Goal: Information Seeking & Learning: Learn about a topic

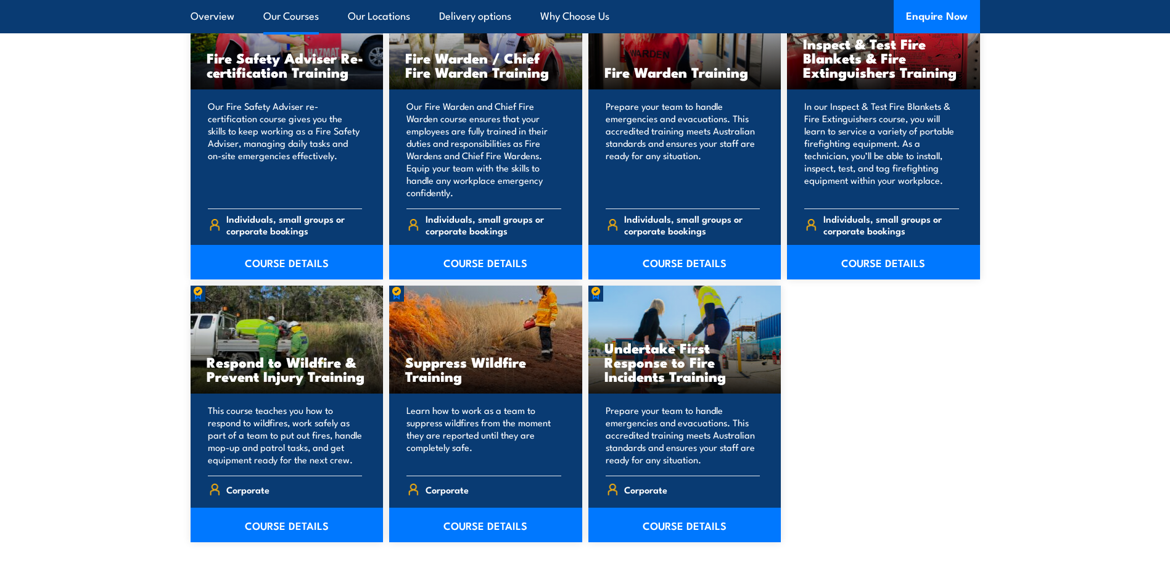
scroll to position [1726, 0]
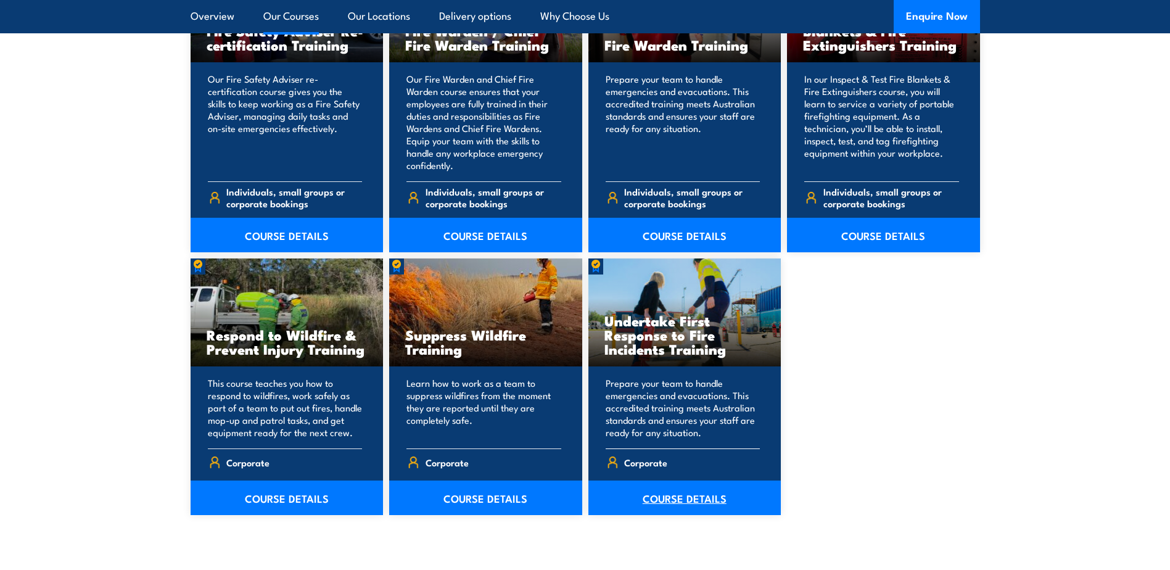
click at [667, 497] on link "COURSE DETAILS" at bounding box center [684, 497] width 193 height 35
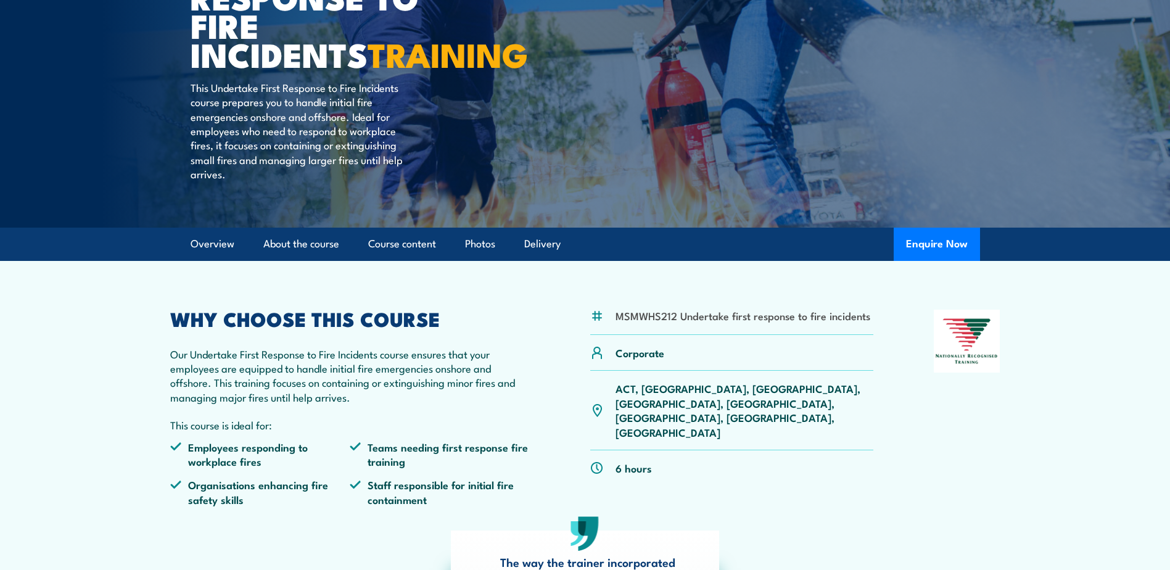
scroll to position [185, 0]
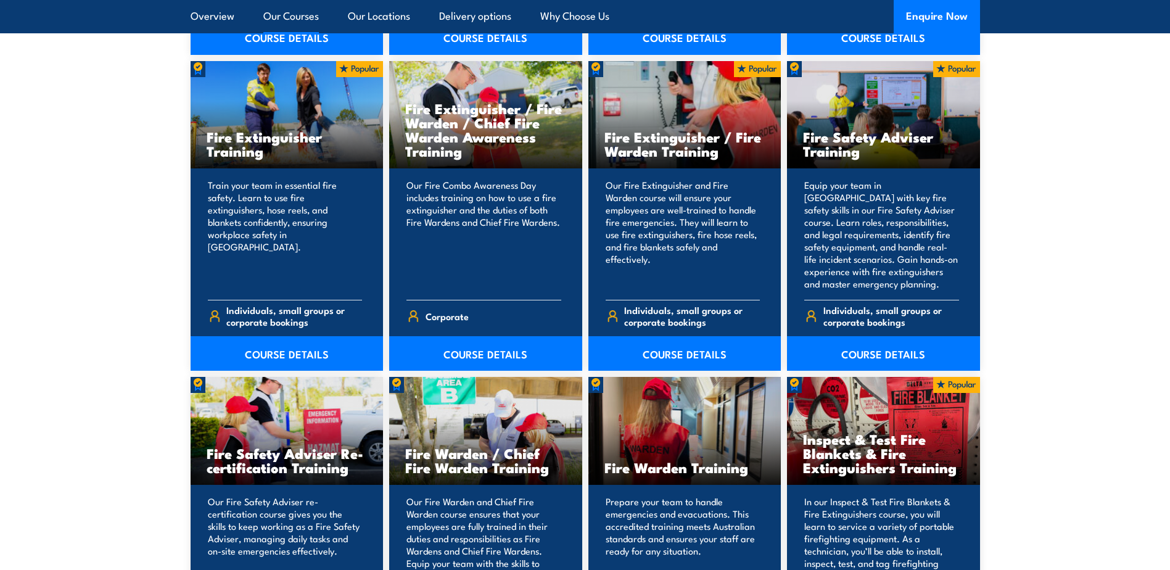
scroll to position [1233, 0]
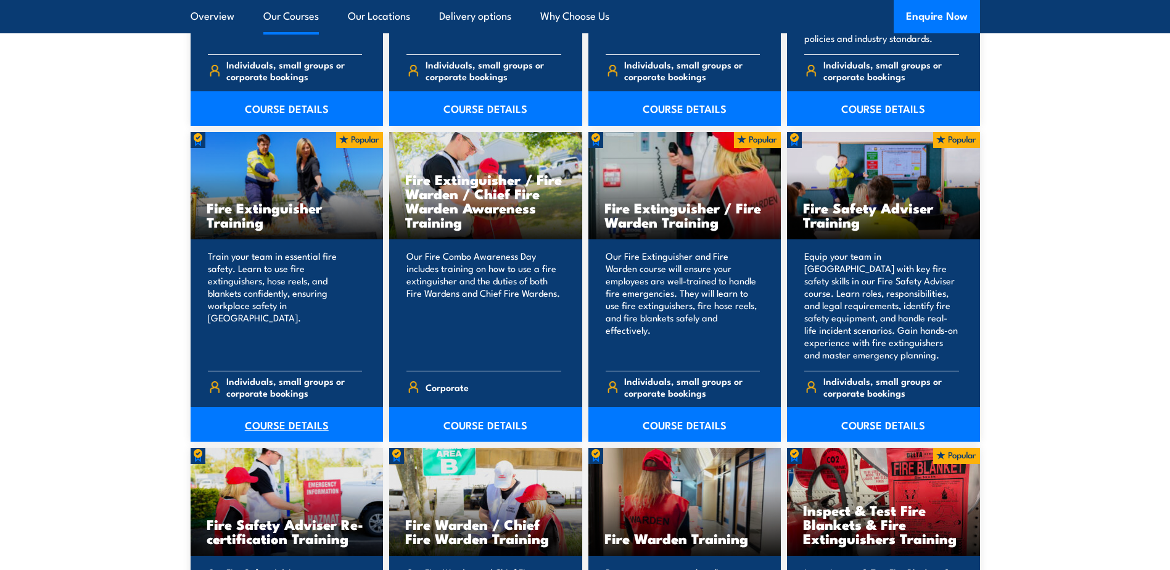
click at [273, 420] on link "COURSE DETAILS" at bounding box center [287, 424] width 193 height 35
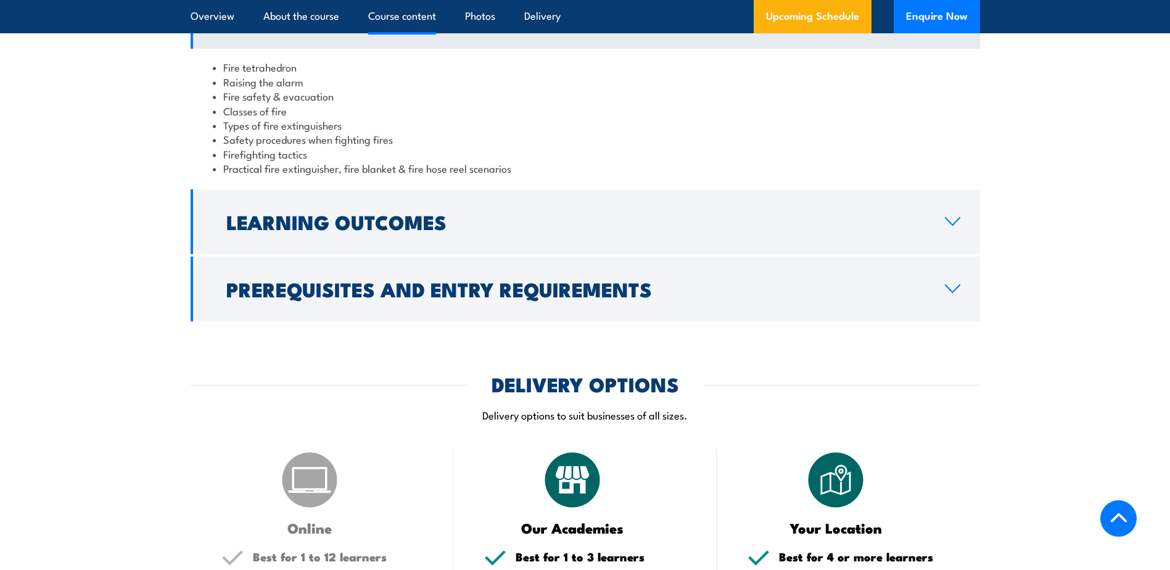
scroll to position [1295, 0]
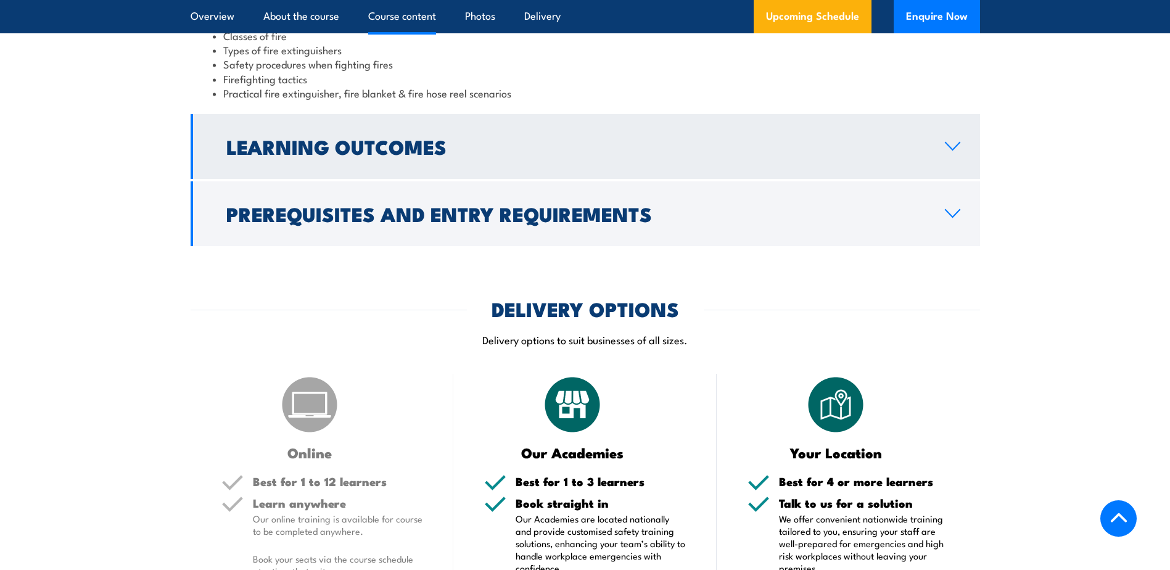
click at [311, 163] on link "Learning Outcomes" at bounding box center [585, 146] width 789 height 65
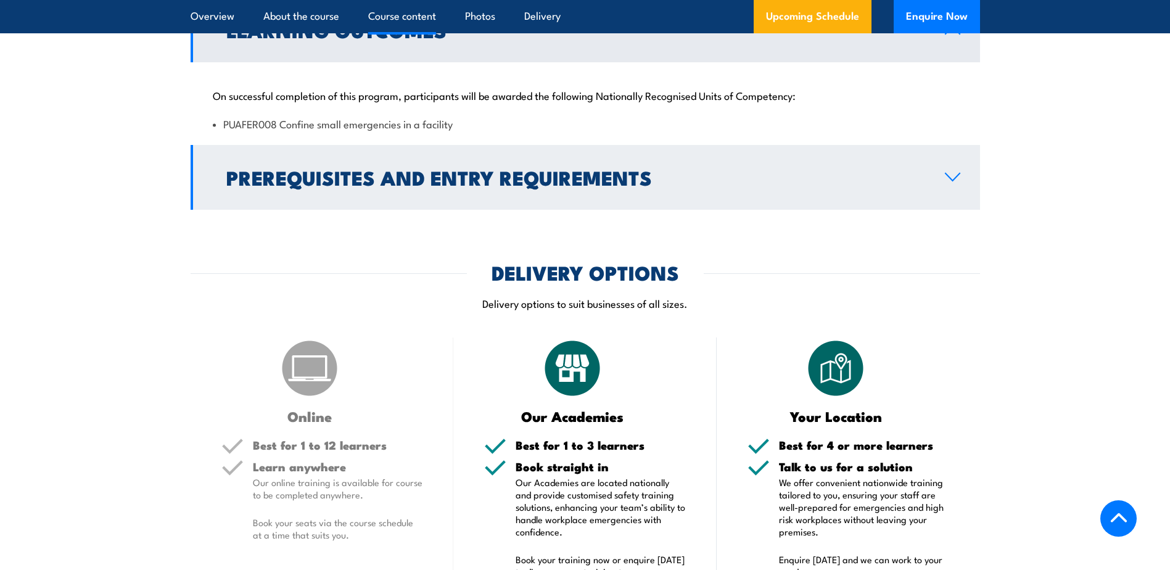
click at [375, 186] on h2 "Prerequisites and Entry Requirements" at bounding box center [575, 176] width 699 height 17
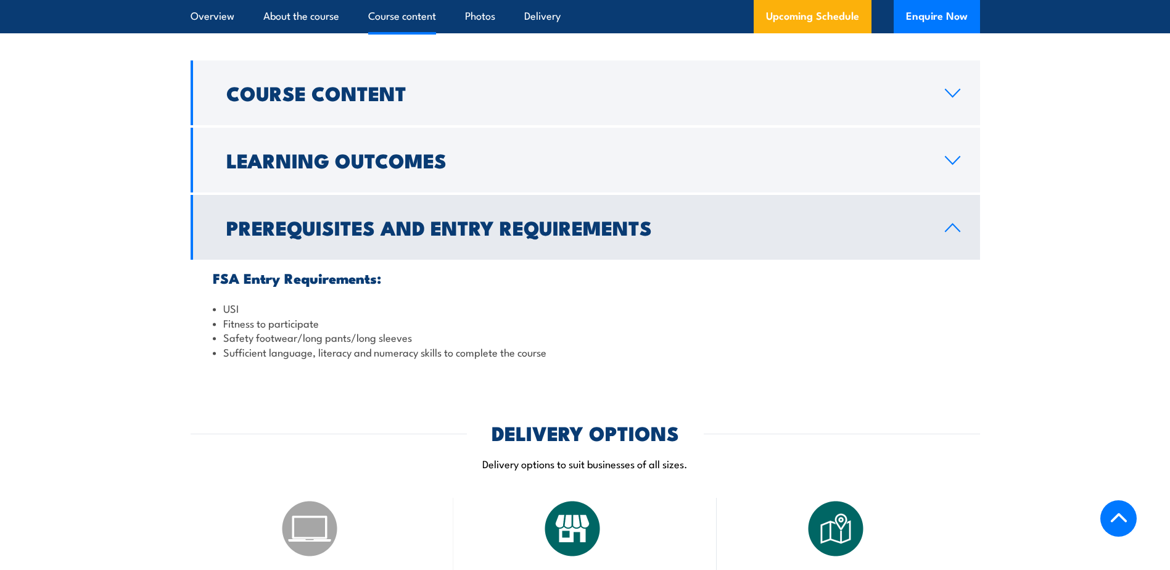
scroll to position [1088, 0]
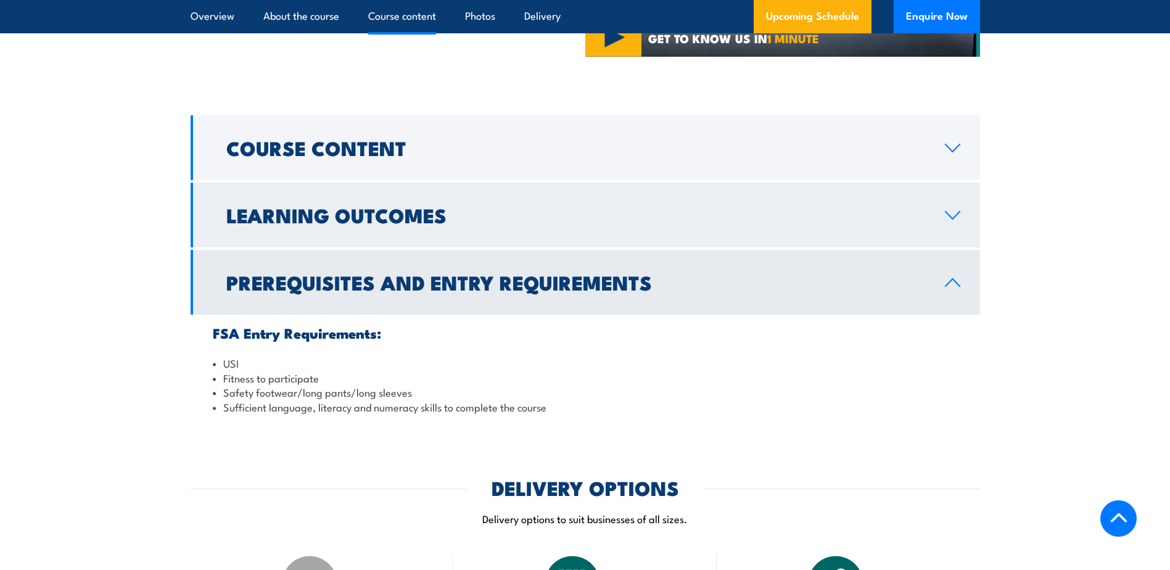
click at [355, 220] on h2 "Learning Outcomes" at bounding box center [575, 214] width 699 height 17
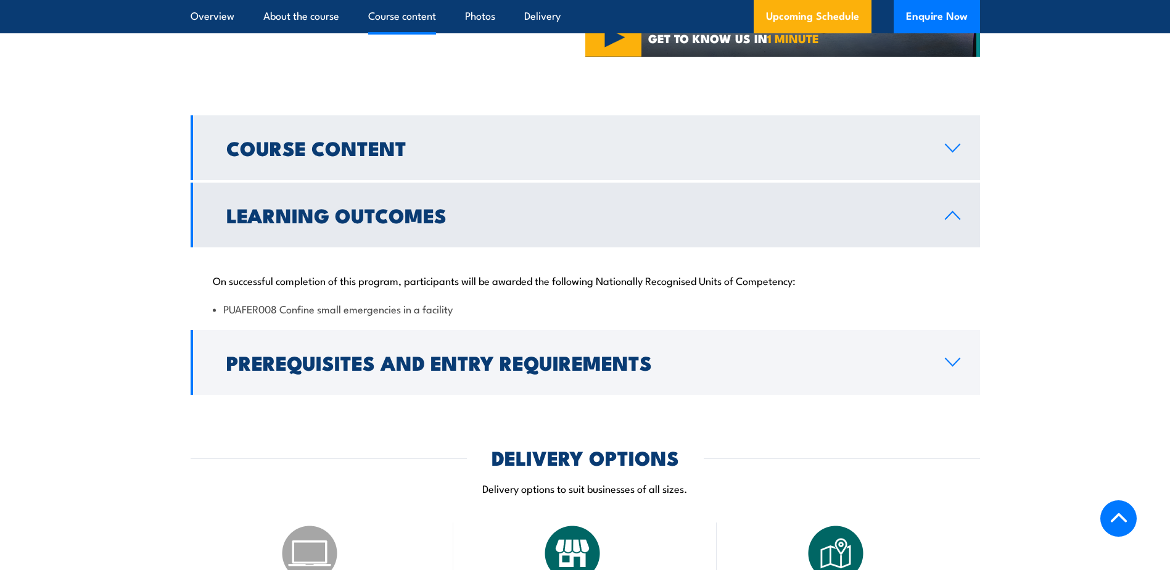
click at [362, 164] on link "Course Content" at bounding box center [585, 147] width 789 height 65
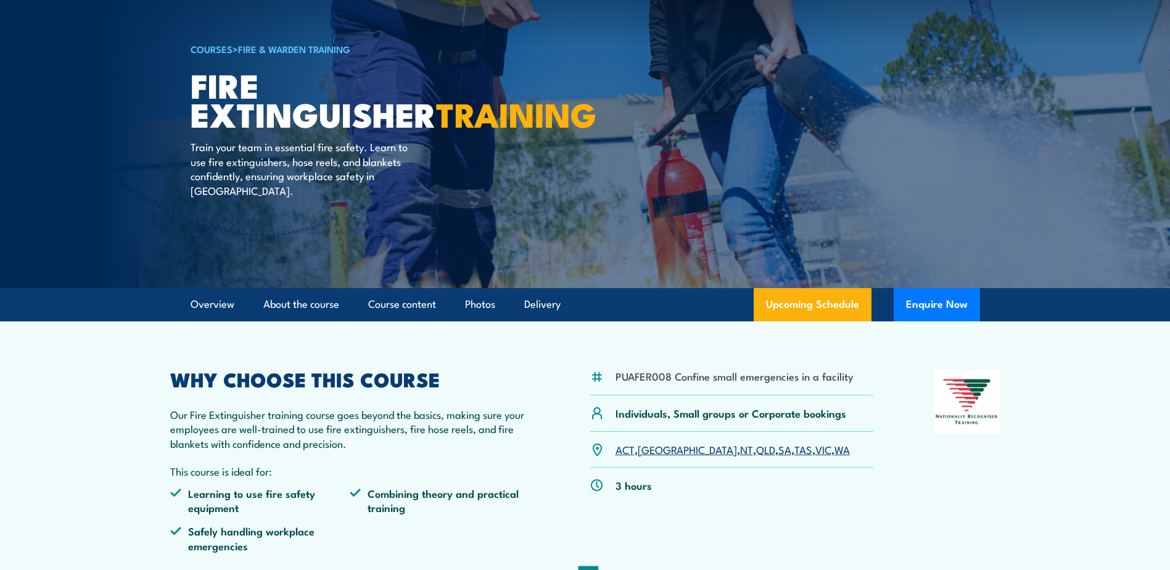
scroll to position [0, 0]
